Goal: Task Accomplishment & Management: Complete application form

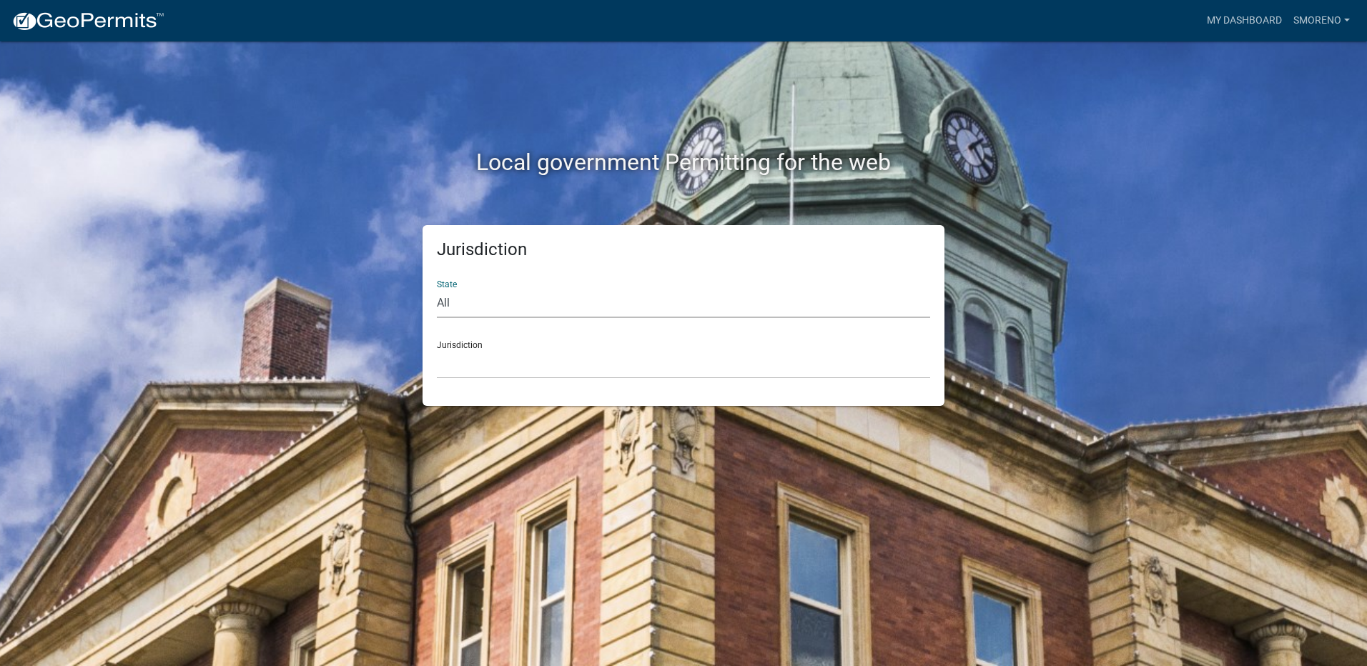
click at [475, 302] on select "All [US_STATE] [US_STATE] [US_STATE] [US_STATE] [US_STATE] [US_STATE] [US_STATE…" at bounding box center [683, 303] width 493 height 29
select select "[US_STATE]"
click at [437, 289] on select "All [US_STATE] [US_STATE] [US_STATE] [US_STATE] [US_STATE] [US_STATE] [US_STATE…" at bounding box center [683, 303] width 493 height 29
click at [473, 366] on select "City of [GEOGRAPHIC_DATA], [US_STATE] City of [GEOGRAPHIC_DATA], [US_STATE] Cit…" at bounding box center [683, 364] width 493 height 29
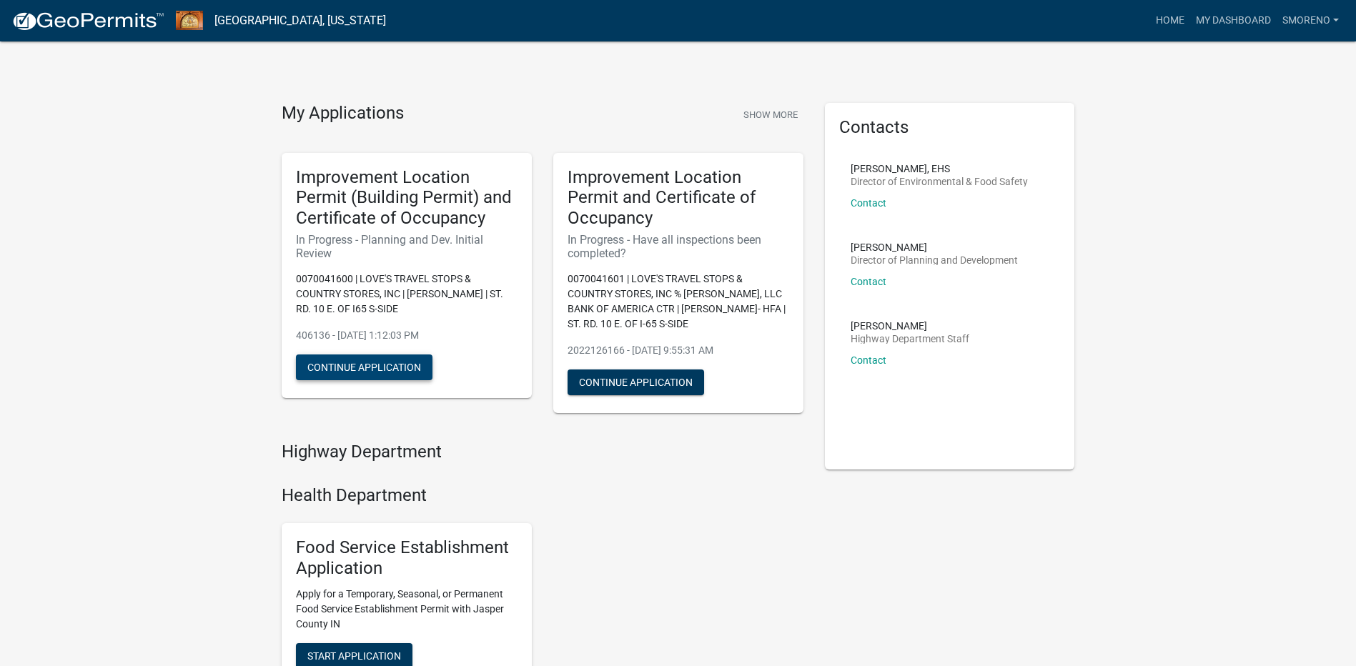
click at [357, 367] on button "Continue Application" at bounding box center [364, 368] width 137 height 26
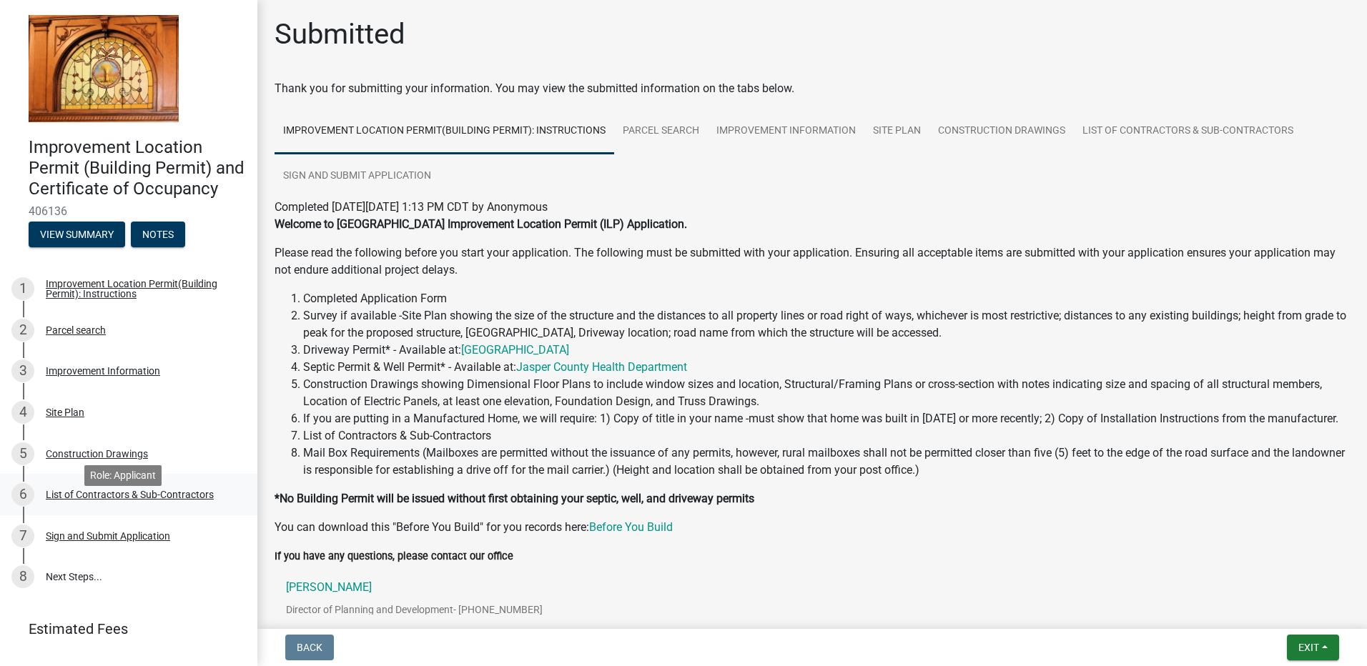
click at [76, 500] on div "List of Contractors & Sub-Contractors" at bounding box center [130, 495] width 168 height 10
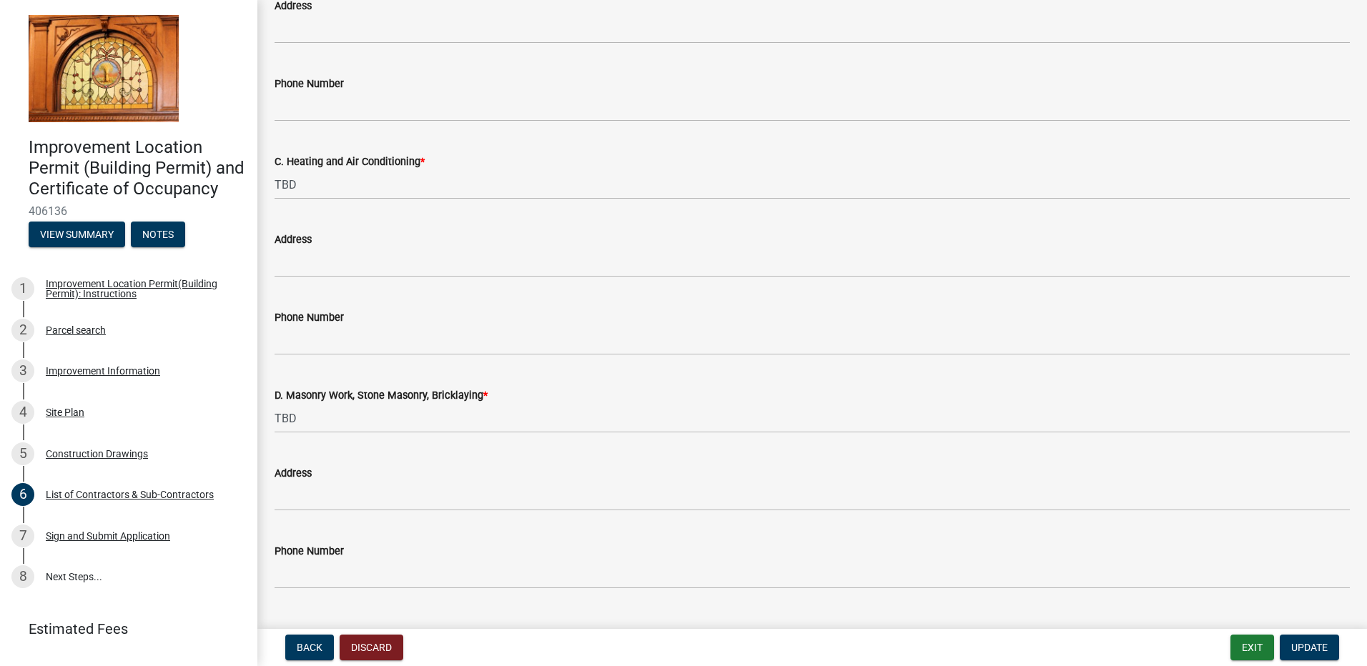
scroll to position [548, 0]
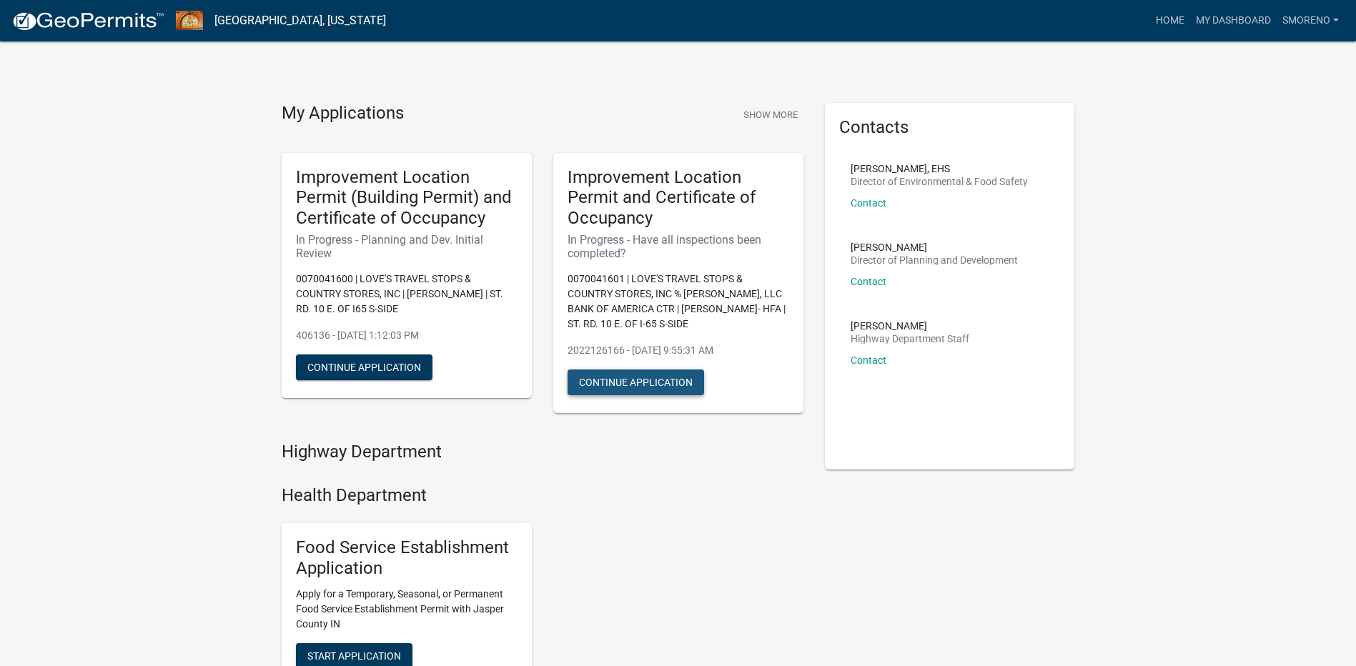
click at [628, 382] on button "Continue Application" at bounding box center [636, 383] width 137 height 26
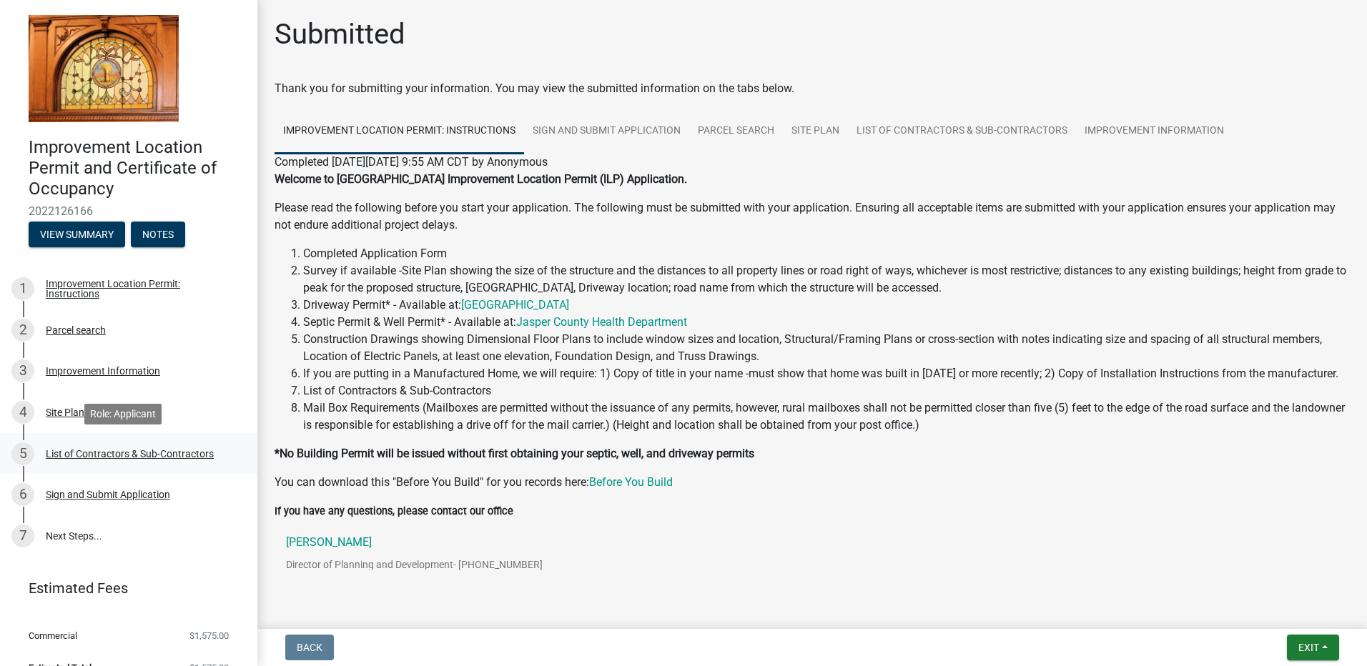
click at [77, 453] on div "List of Contractors & Sub-Contractors" at bounding box center [130, 454] width 168 height 10
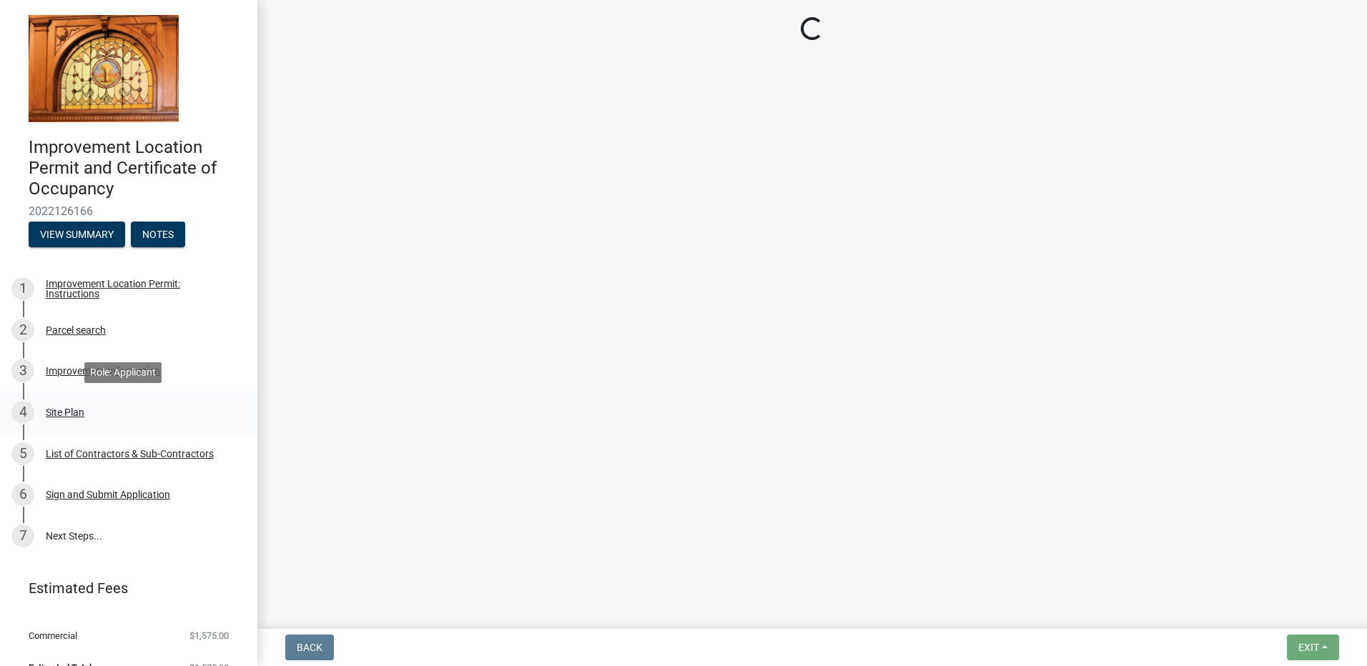
scroll to position [24, 0]
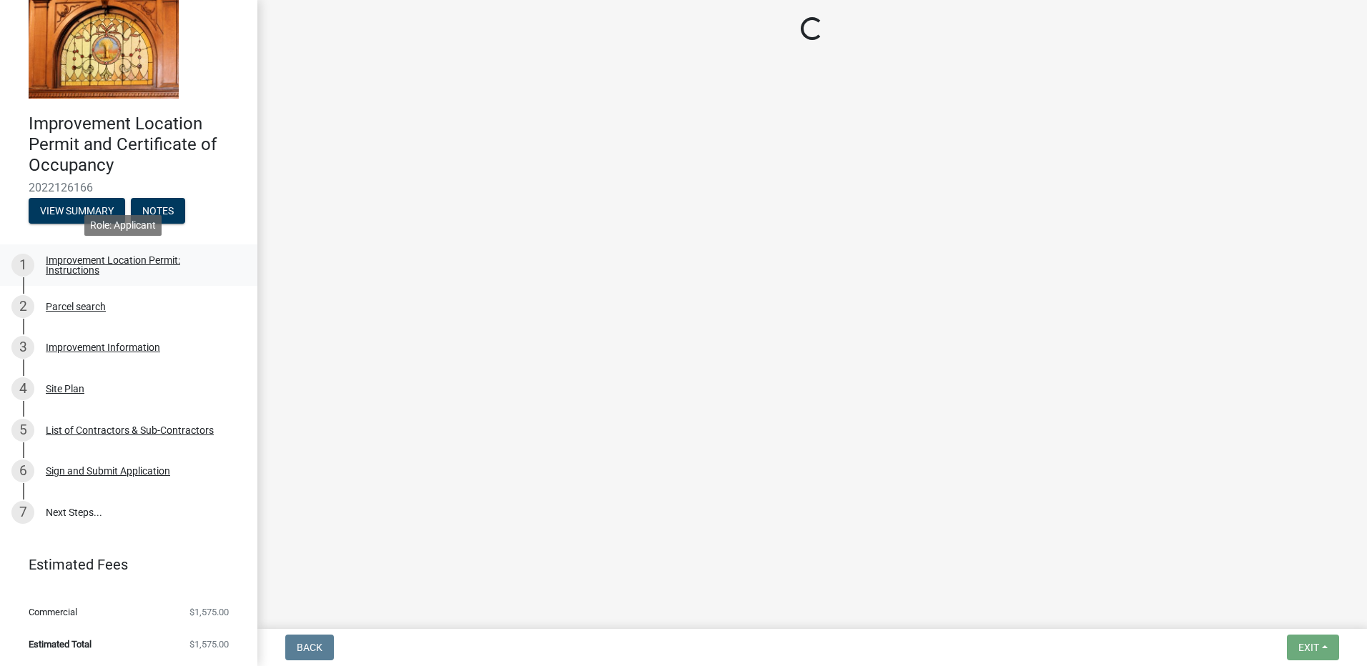
click at [147, 257] on div "Improvement Location Permit: Instructions" at bounding box center [140, 265] width 189 height 20
click at [106, 48] on img at bounding box center [104, 44] width 150 height 107
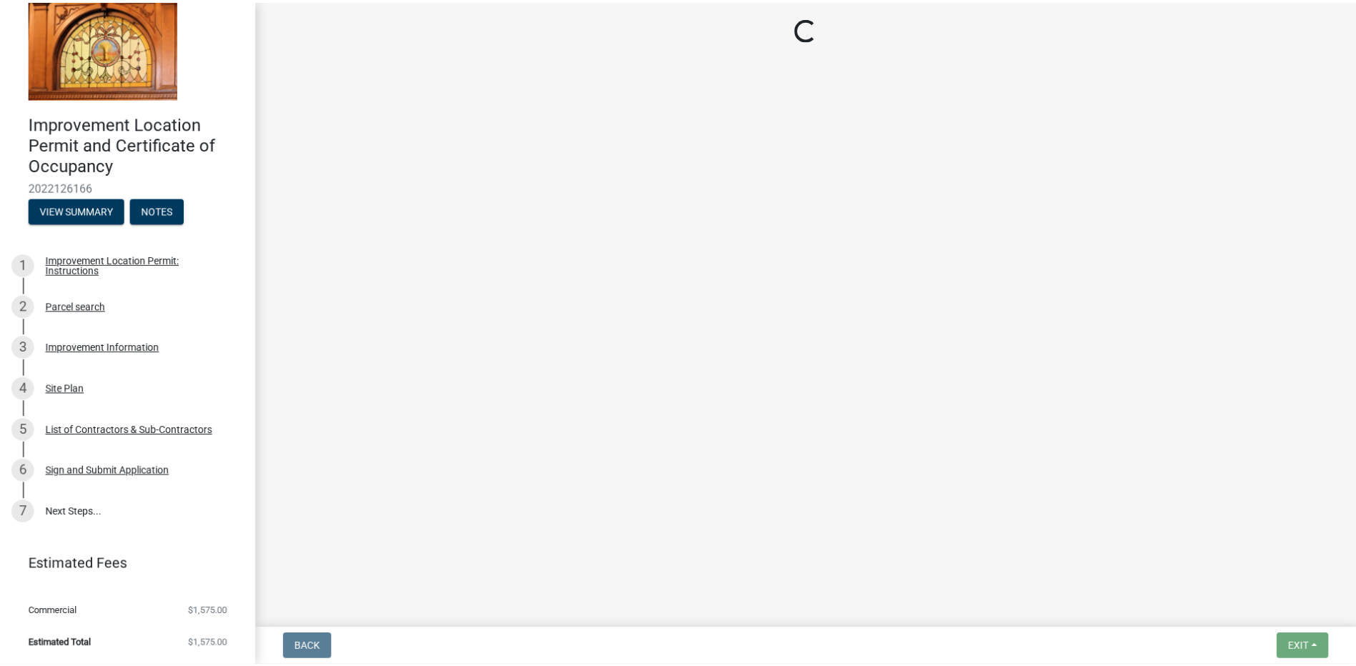
scroll to position [0, 0]
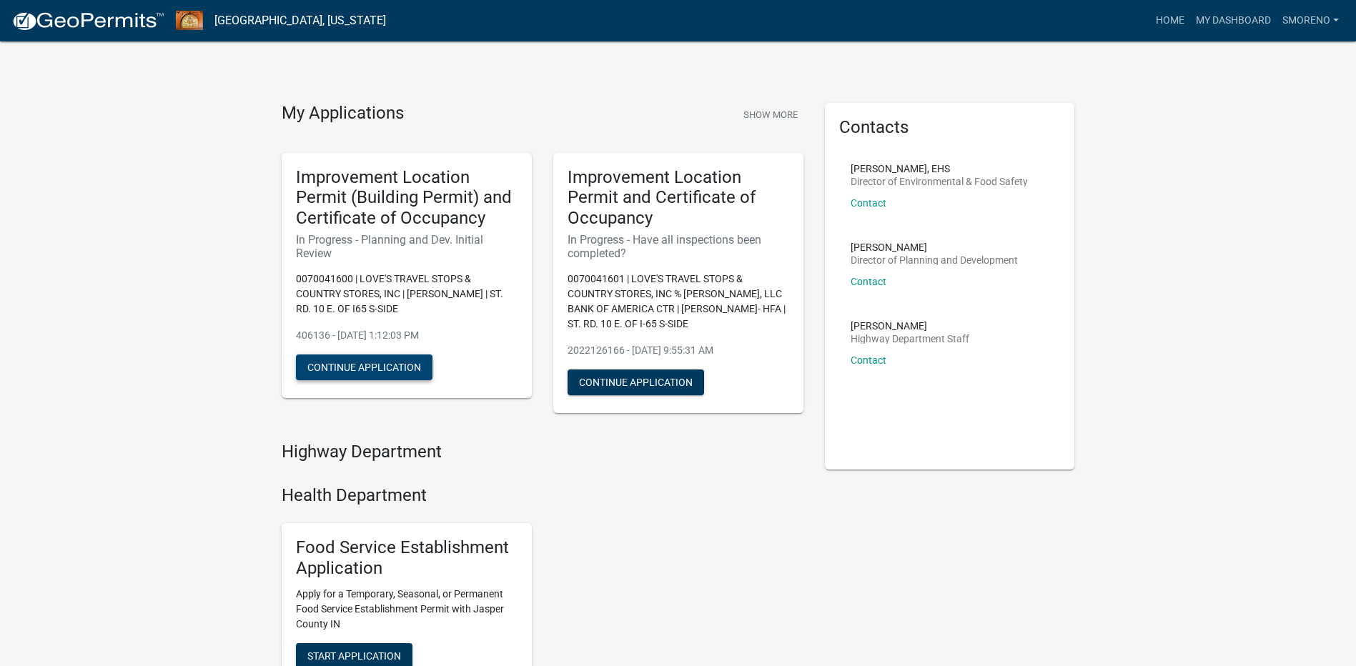
click at [360, 364] on button "Continue Application" at bounding box center [364, 368] width 137 height 26
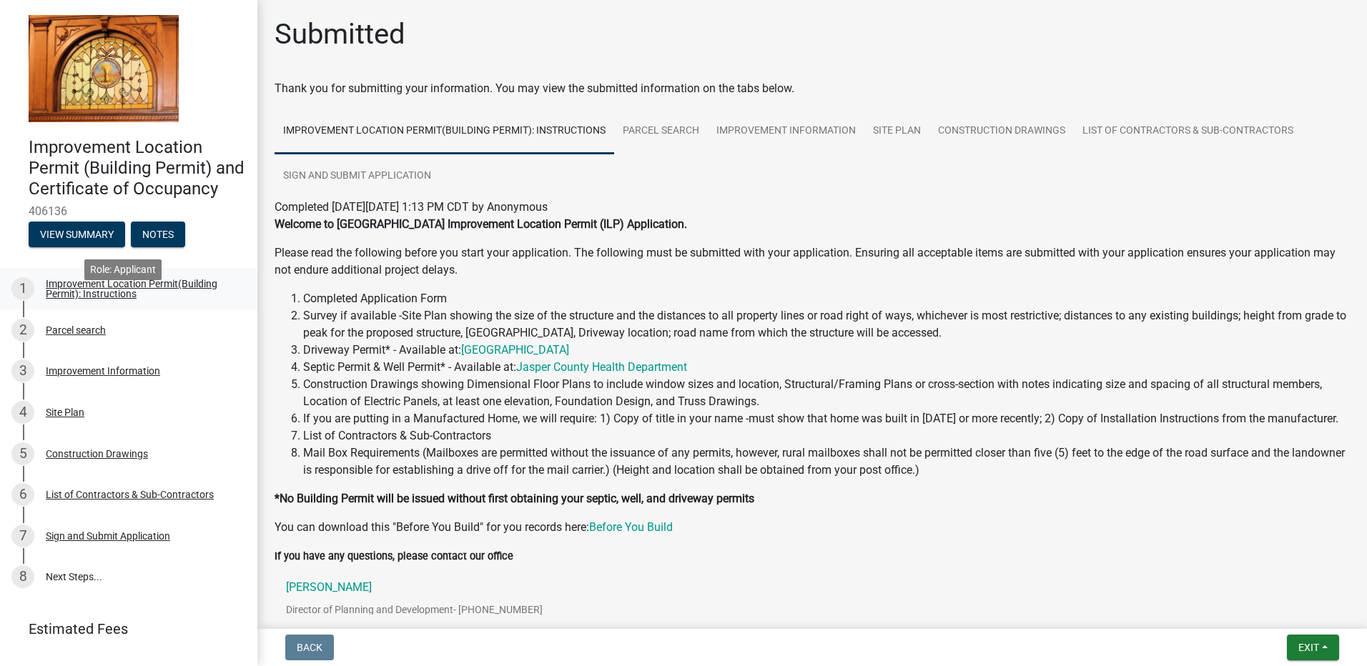
click at [113, 299] on div "Improvement Location Permit(Building Permit): Instructions" at bounding box center [140, 289] width 189 height 20
